Goal: Navigation & Orientation: Find specific page/section

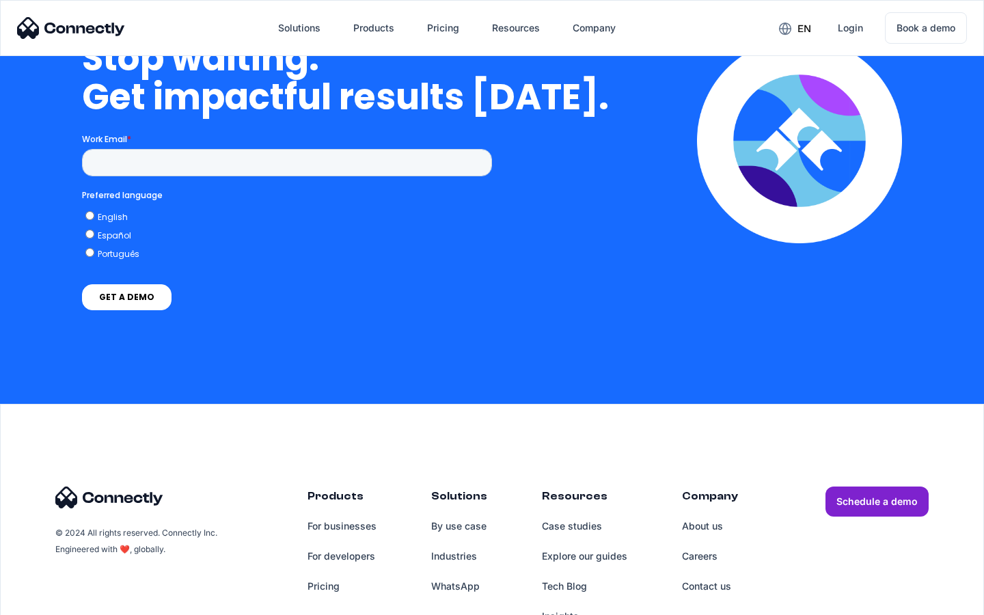
scroll to position [3466, 0]
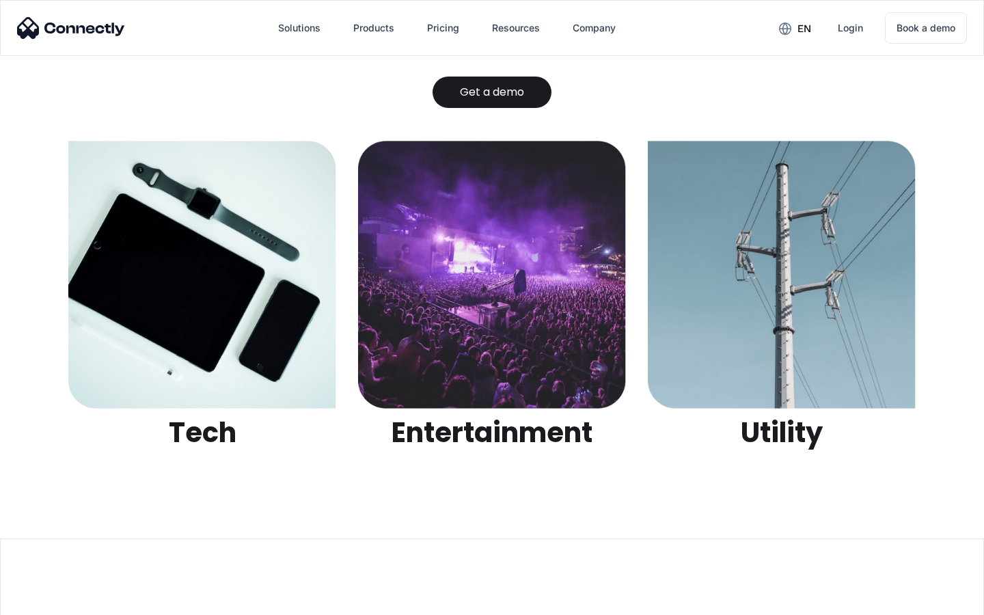
scroll to position [4310, 0]
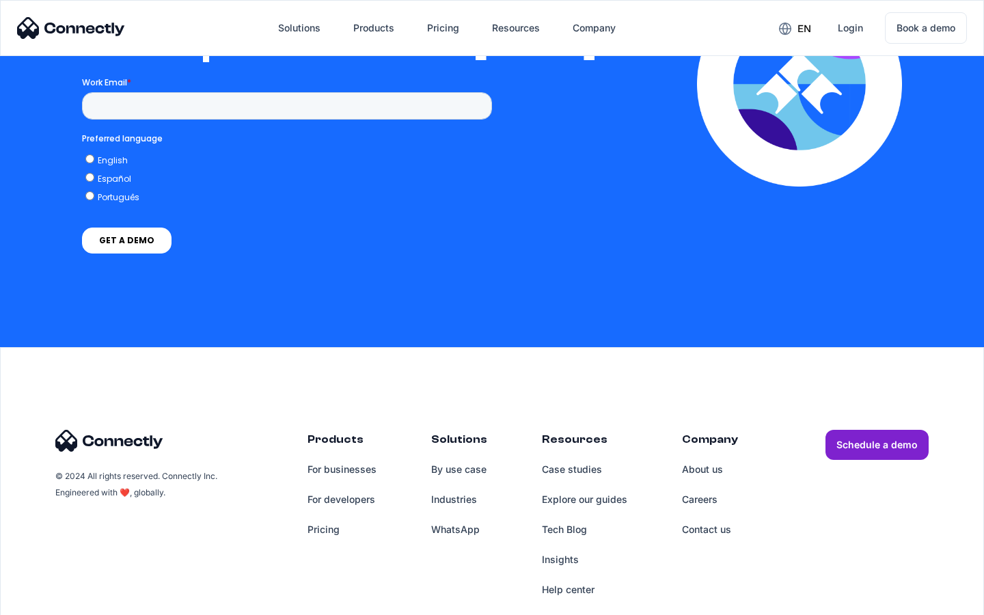
scroll to position [2986, 0]
